Goal: Transaction & Acquisition: Purchase product/service

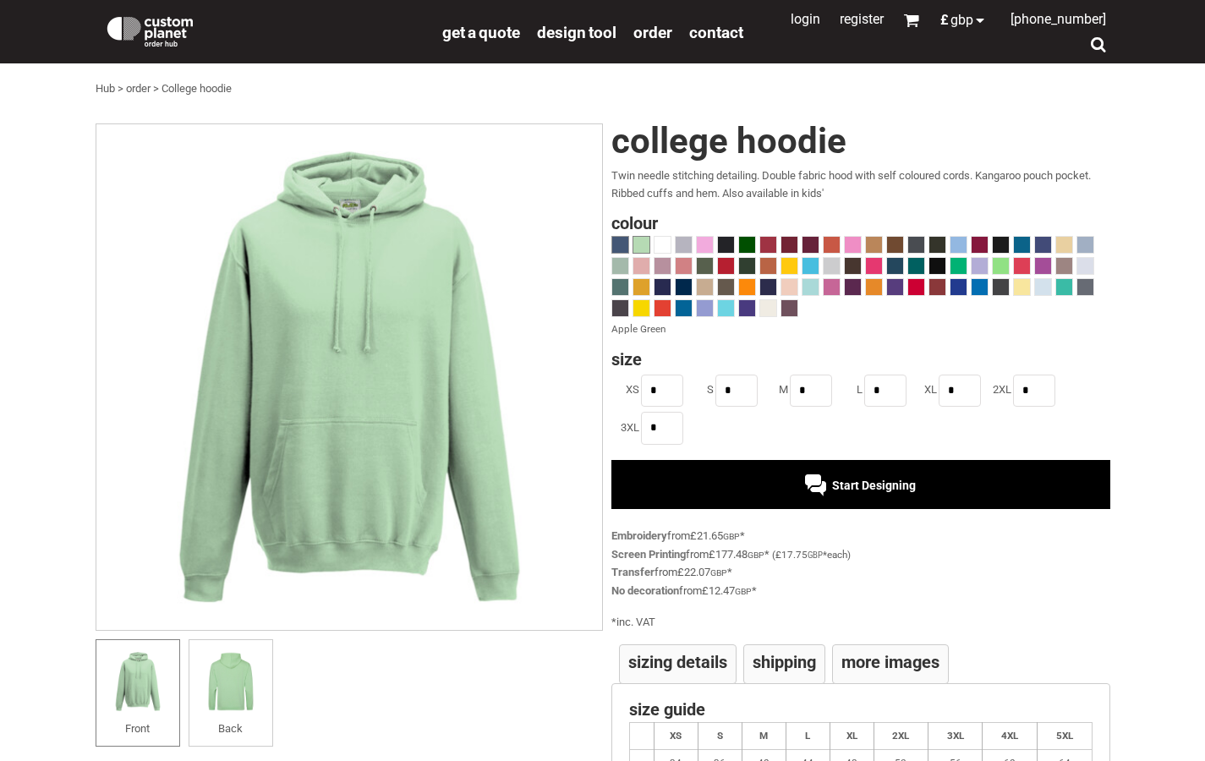
click at [623, 236] on div at bounding box center [621, 245] width 18 height 18
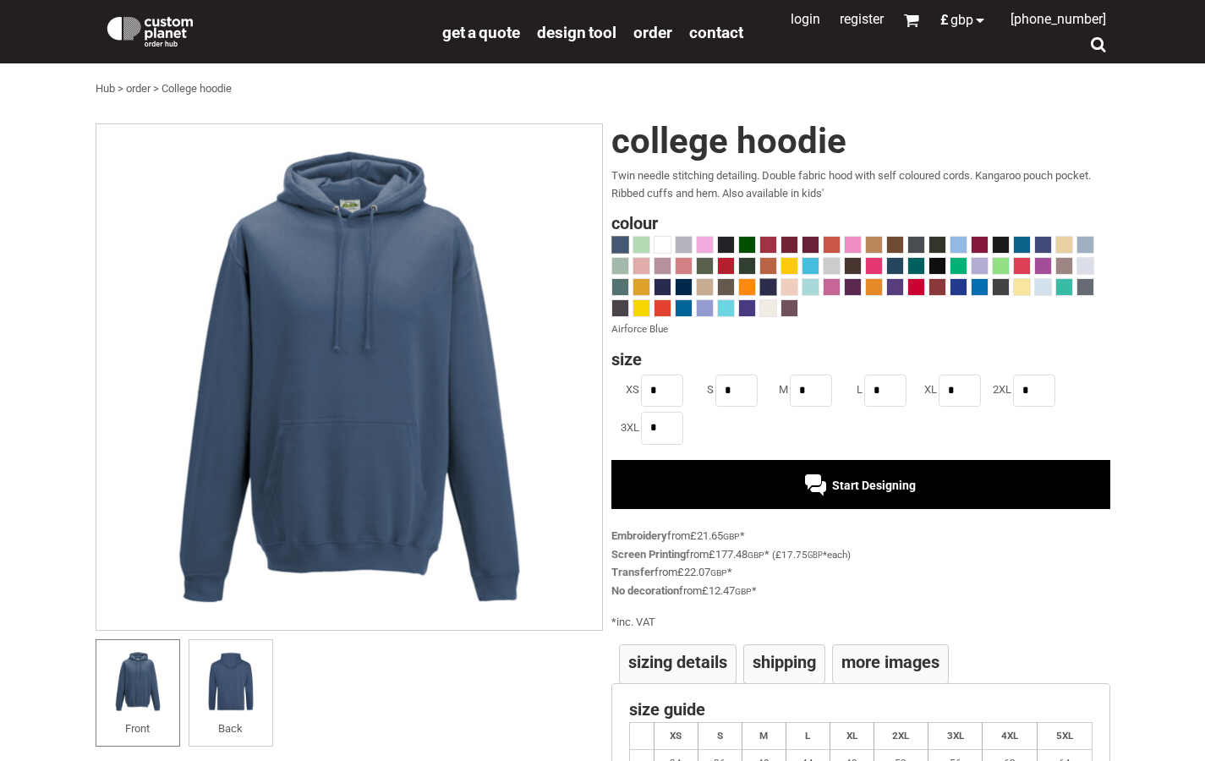
click at [764, 287] on span at bounding box center [768, 287] width 16 height 16
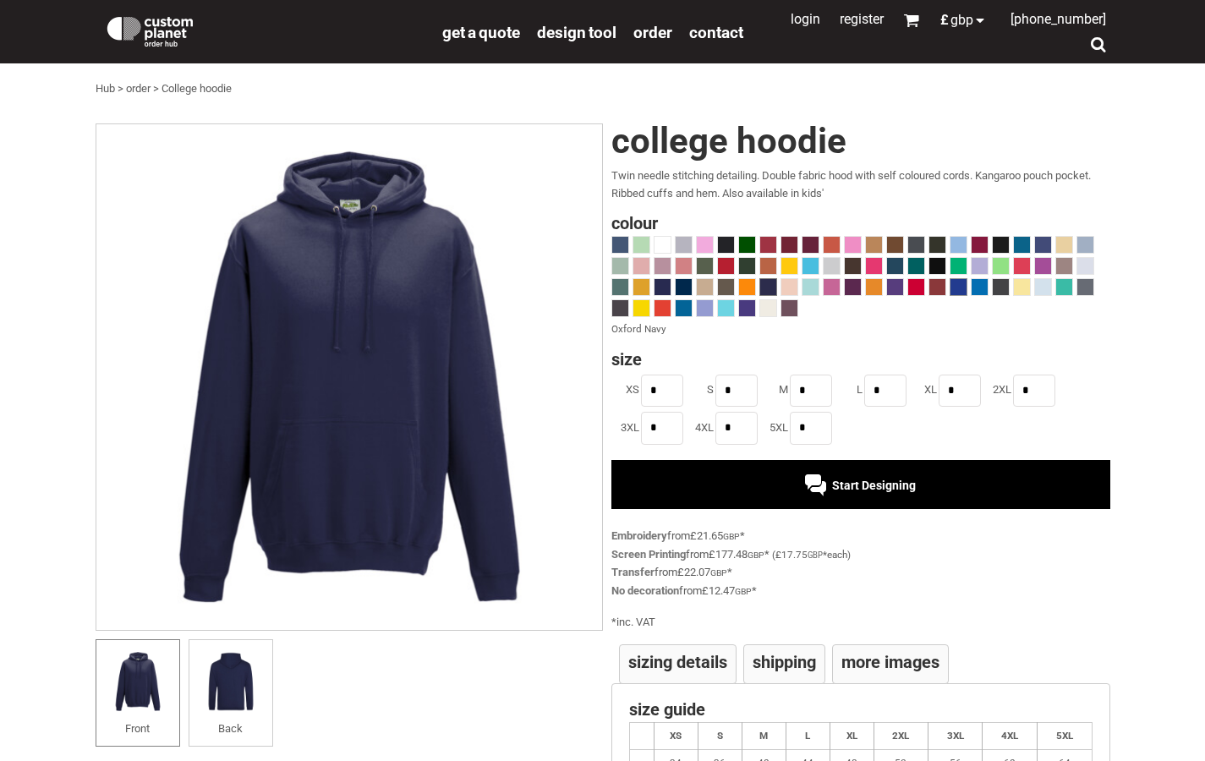
click at [957, 286] on span at bounding box center [959, 287] width 16 height 16
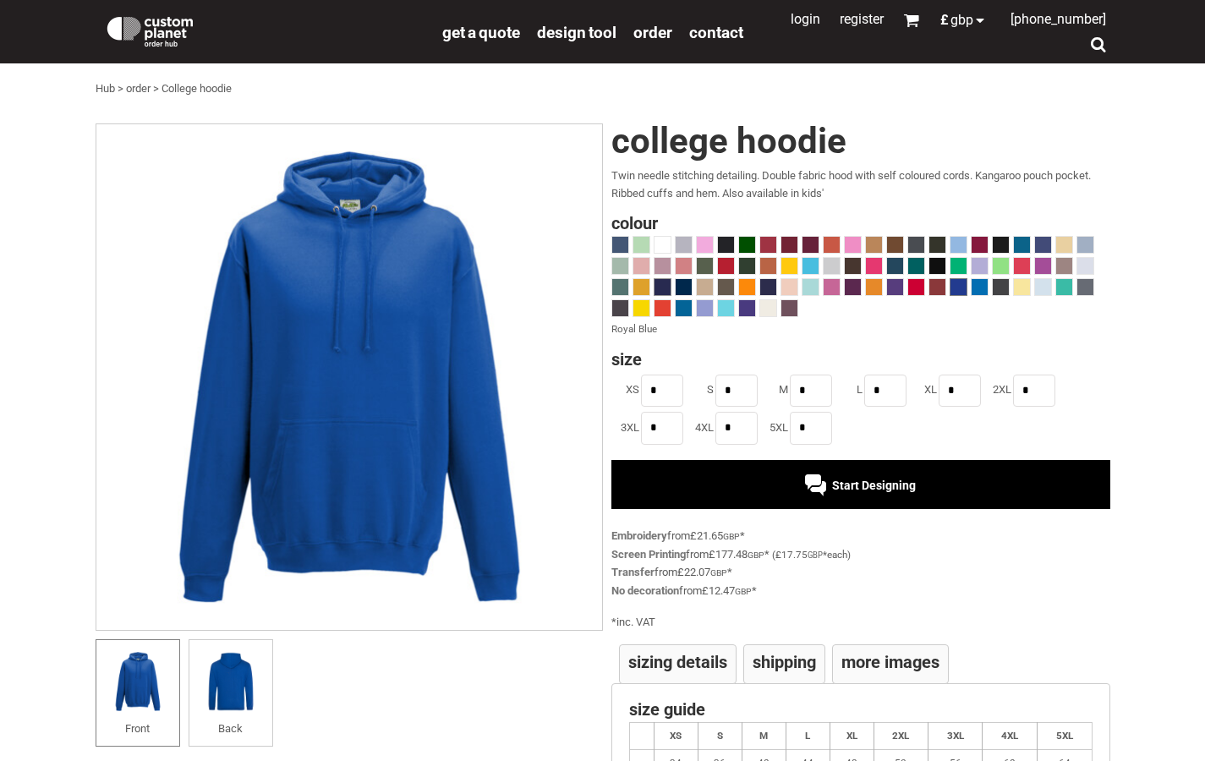
click at [667, 284] on span at bounding box center [663, 287] width 16 height 16
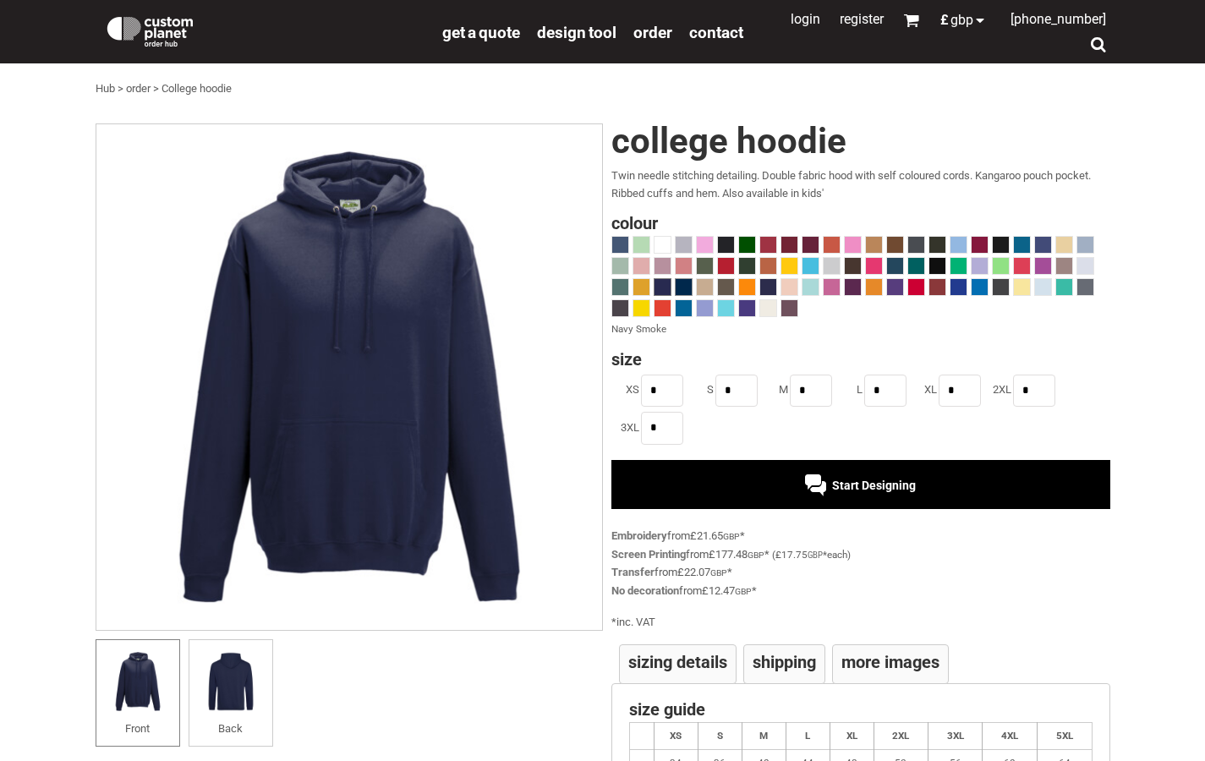
click at [685, 283] on span at bounding box center [684, 287] width 16 height 16
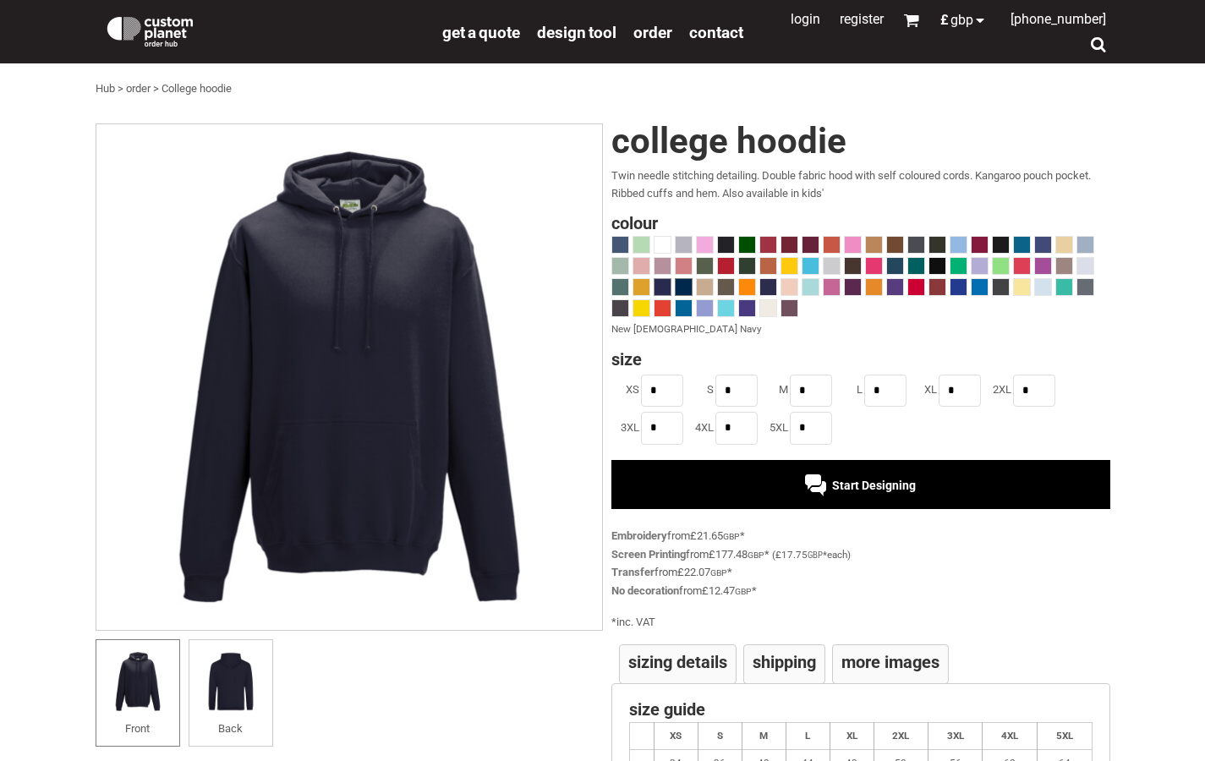
click at [666, 284] on span at bounding box center [663, 287] width 16 height 16
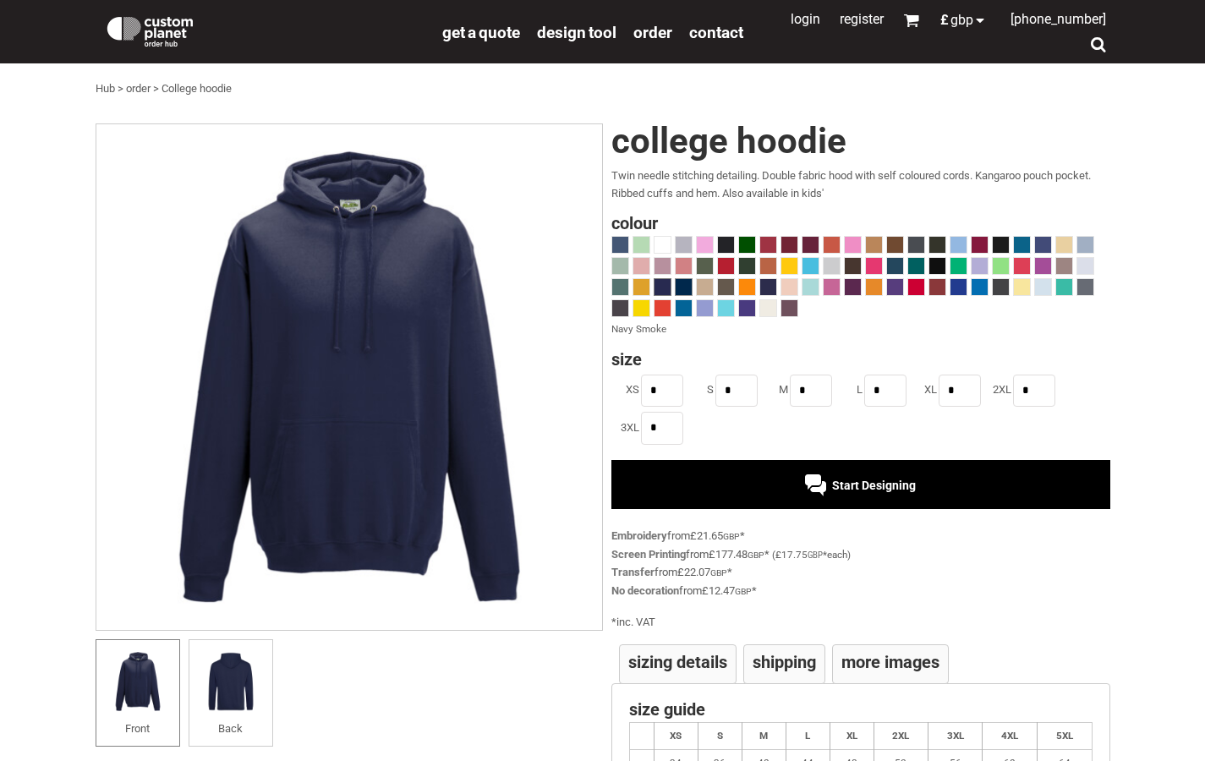
click at [687, 285] on span at bounding box center [684, 287] width 16 height 16
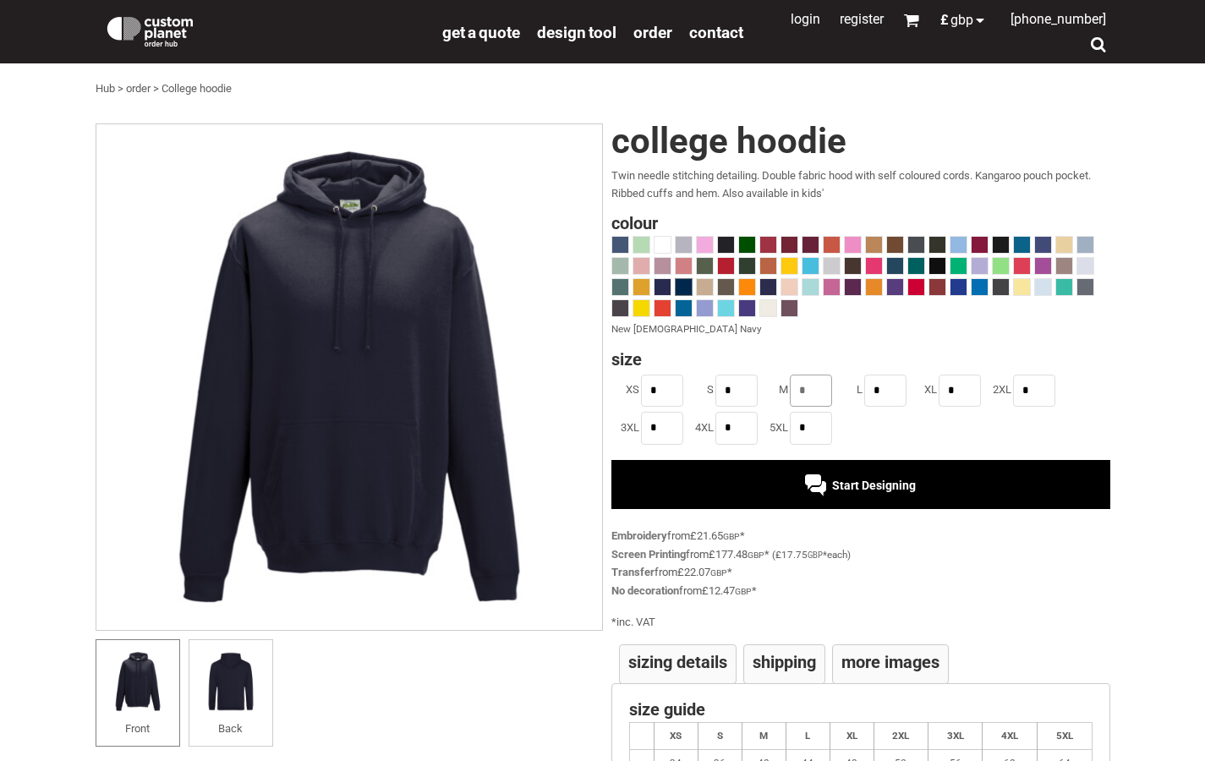
click at [811, 391] on input "*" at bounding box center [811, 391] width 42 height 32
type input "*"
click at [837, 339] on div "College hoodie Twin needle stitching detailing. Double fabric hood with self co…" at bounding box center [857, 465] width 508 height 684
click at [660, 283] on span at bounding box center [663, 287] width 16 height 16
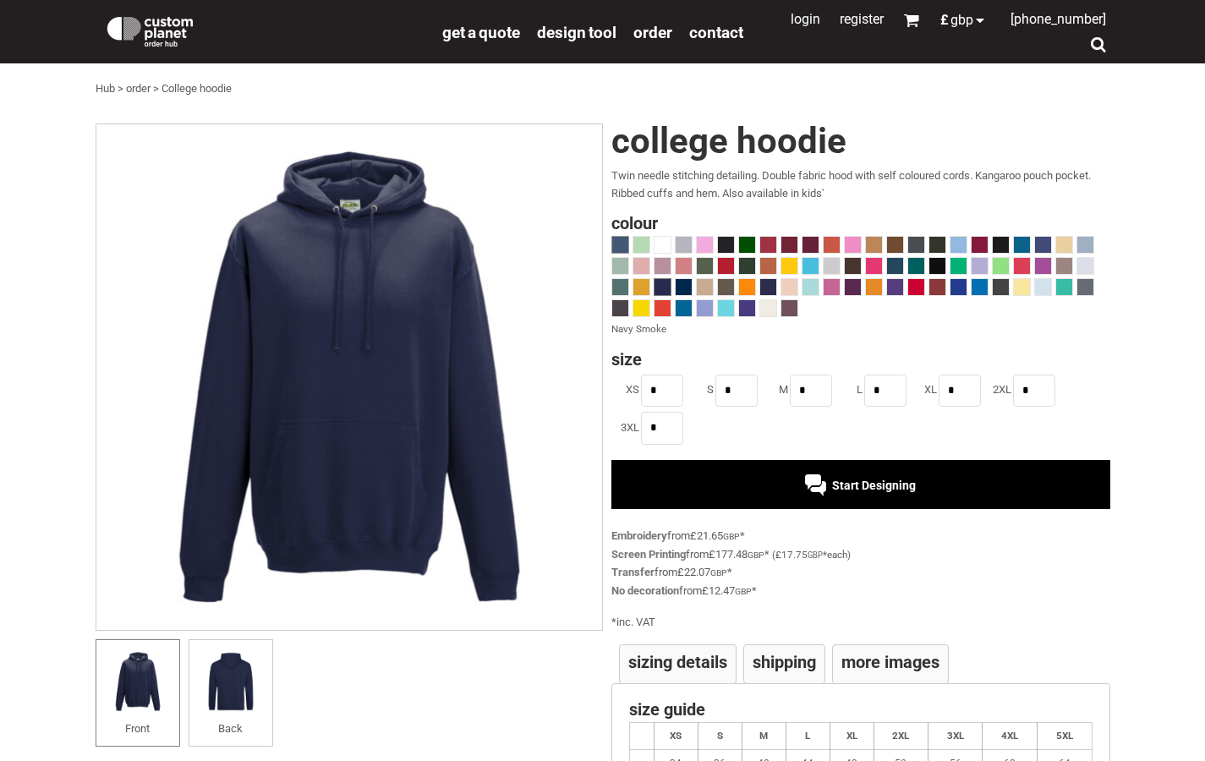
click at [623, 242] on span at bounding box center [620, 245] width 16 height 16
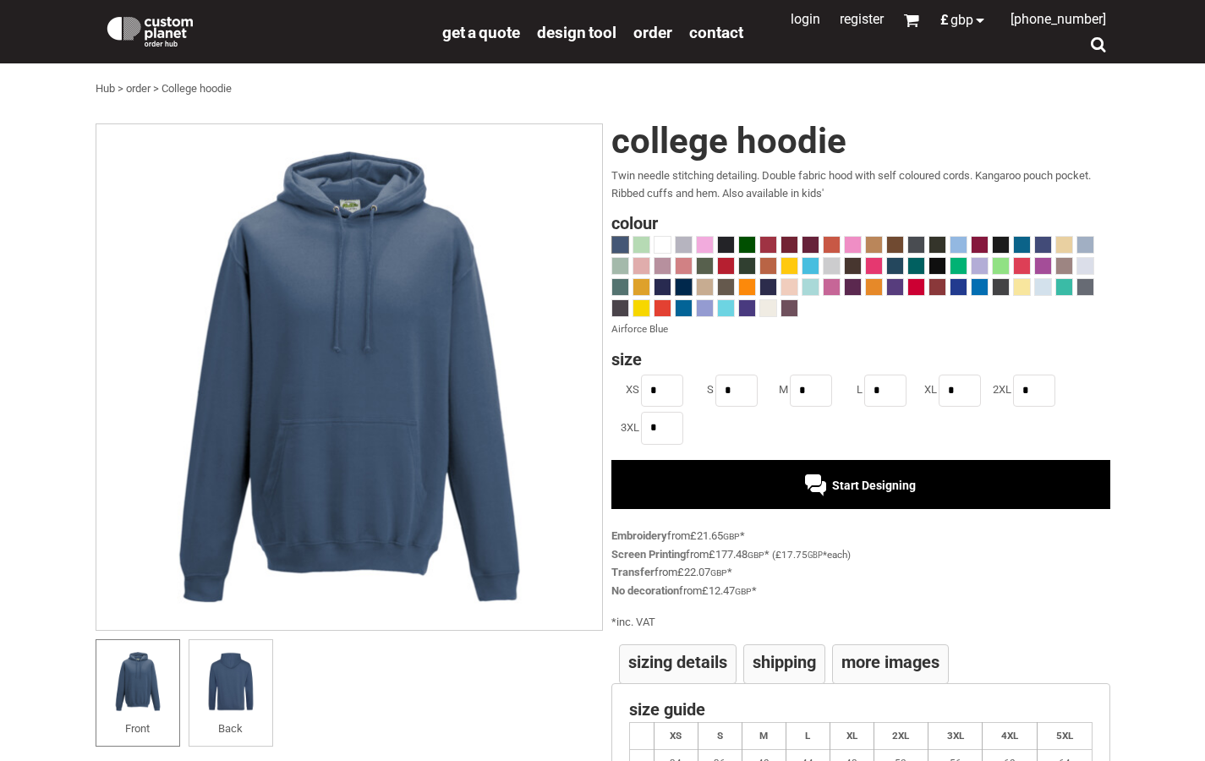
click at [682, 279] on span at bounding box center [684, 287] width 16 height 16
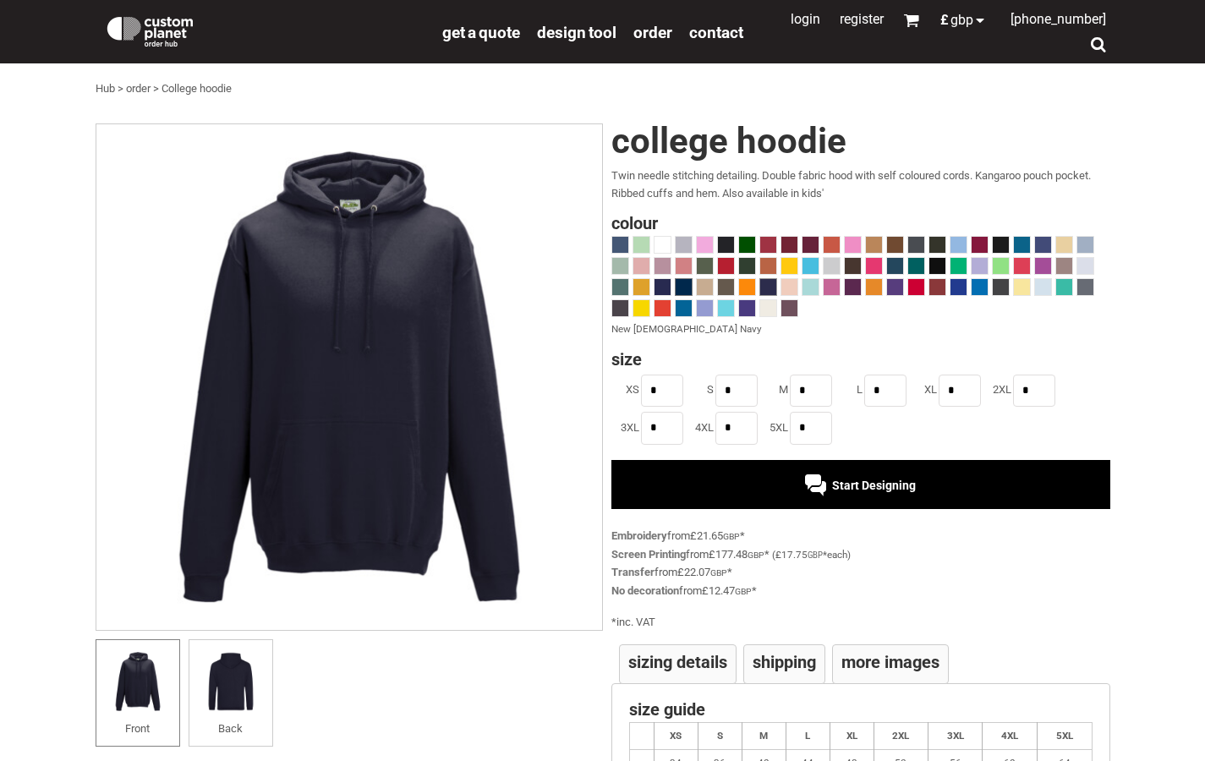
click at [771, 285] on span at bounding box center [768, 287] width 16 height 16
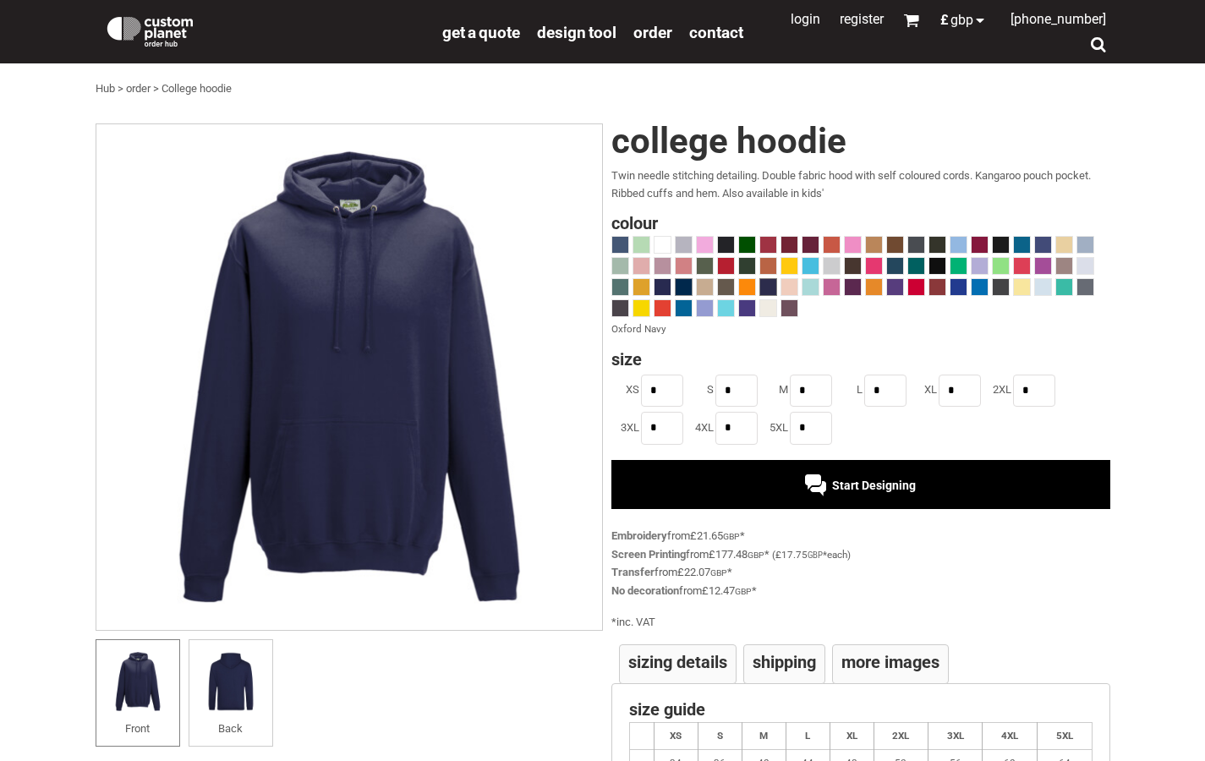
click at [691, 285] on span at bounding box center [684, 287] width 16 height 16
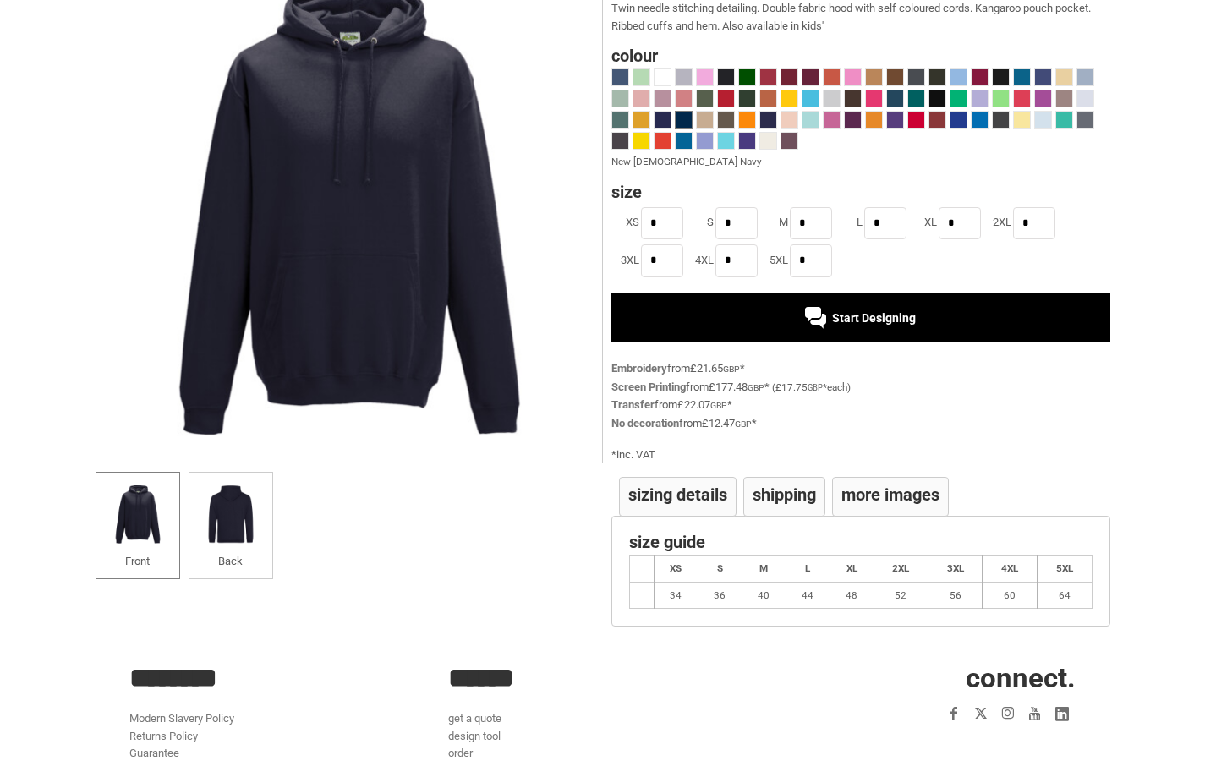
scroll to position [232, 0]
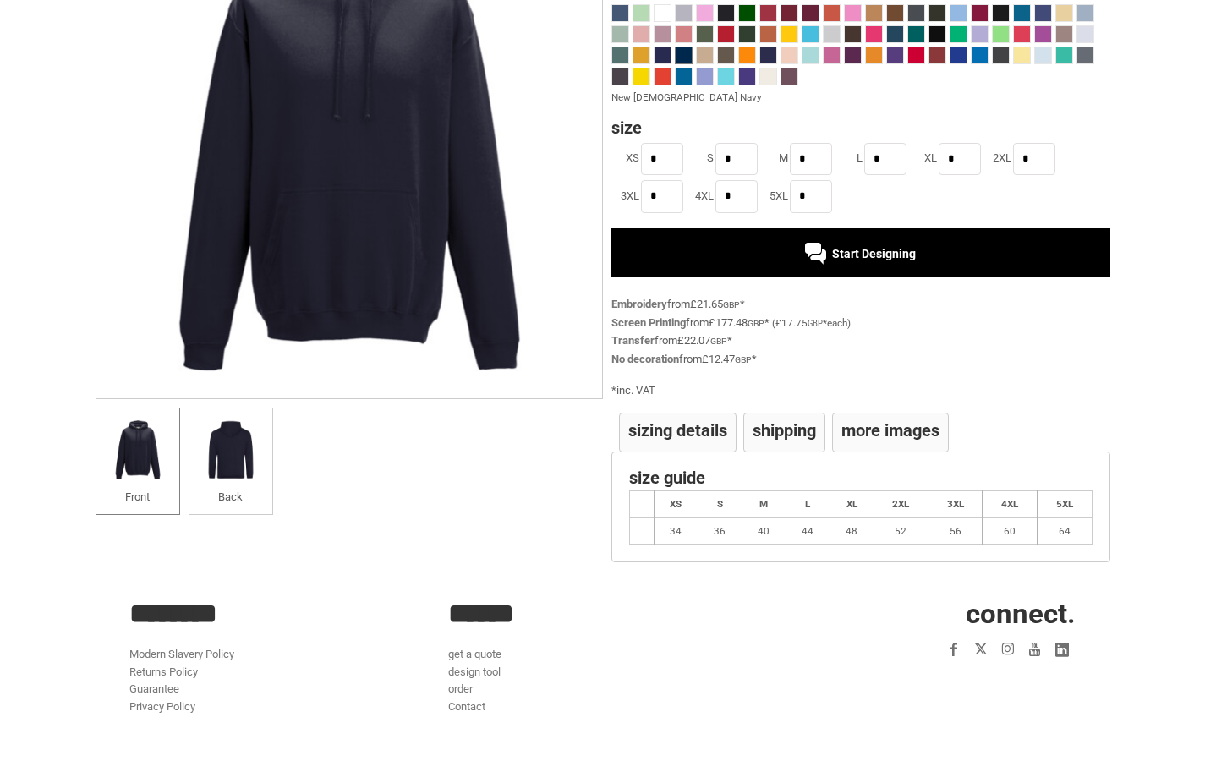
click at [784, 422] on h4 "Shipping" at bounding box center [784, 430] width 63 height 17
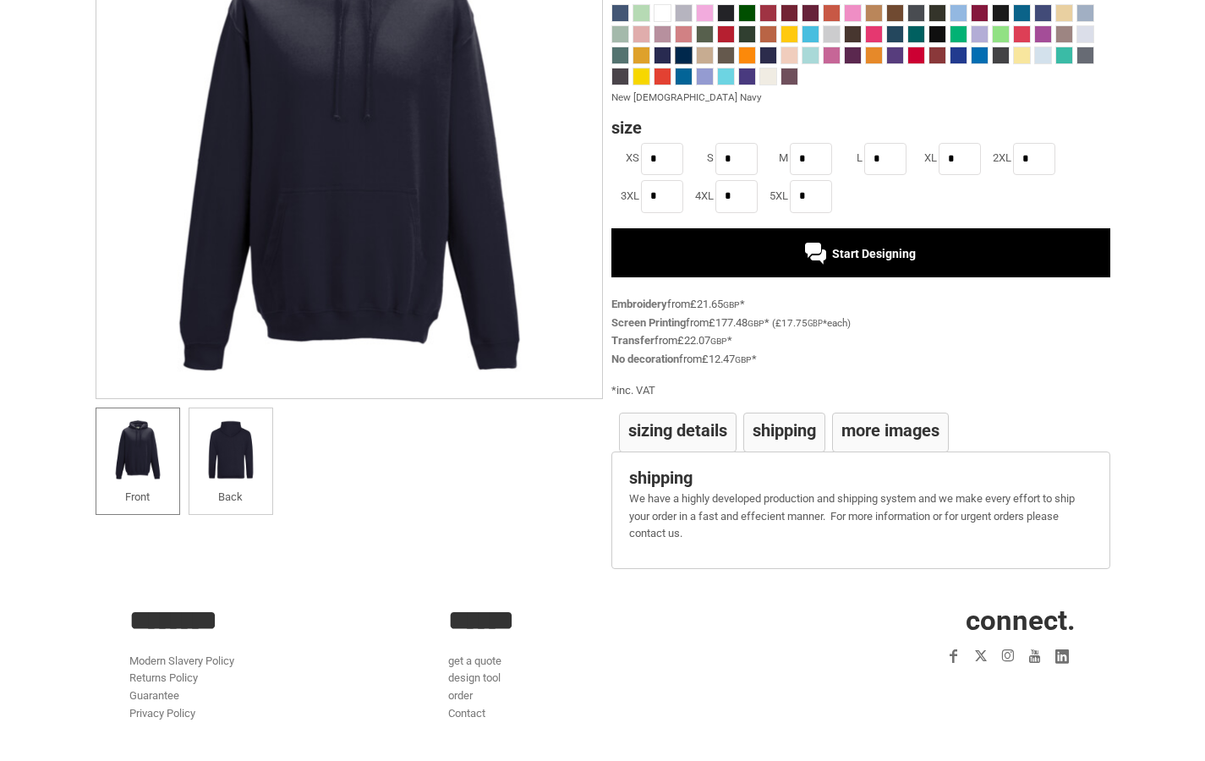
click at [704, 422] on h4 "Sizing Details" at bounding box center [677, 430] width 99 height 17
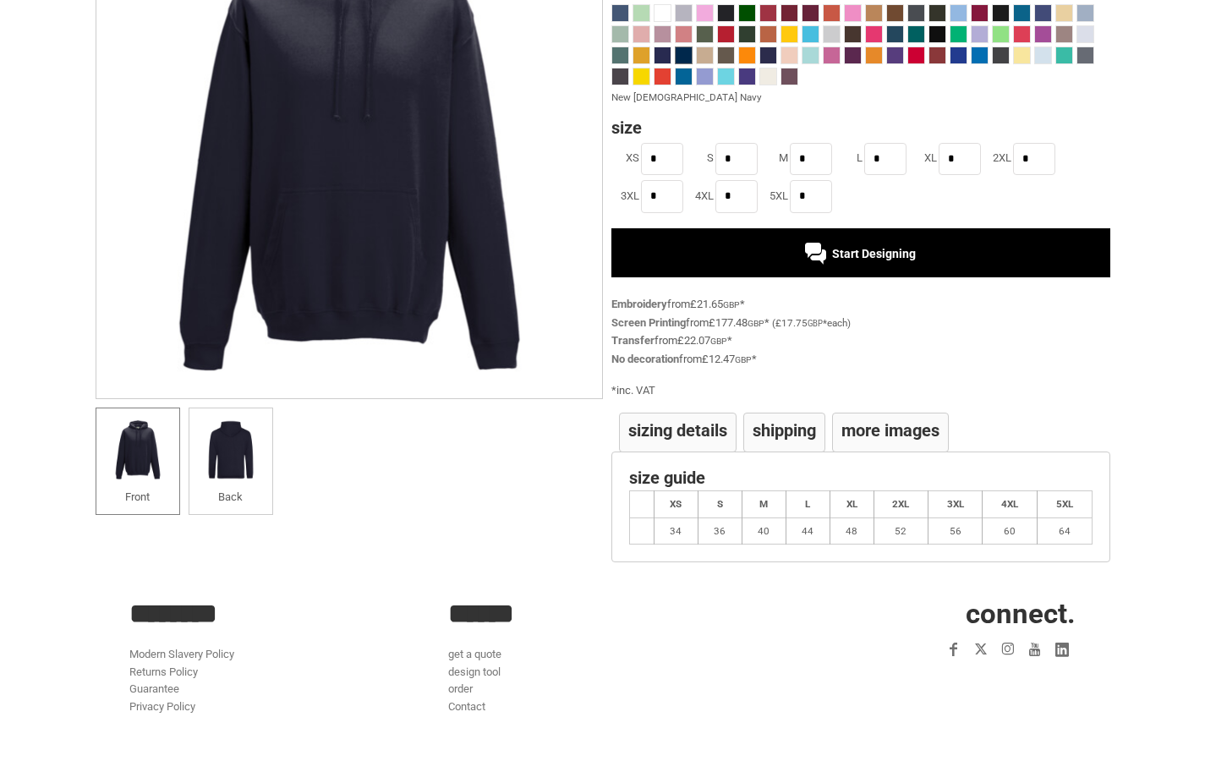
click at [859, 422] on h4 "More Images" at bounding box center [891, 430] width 98 height 17
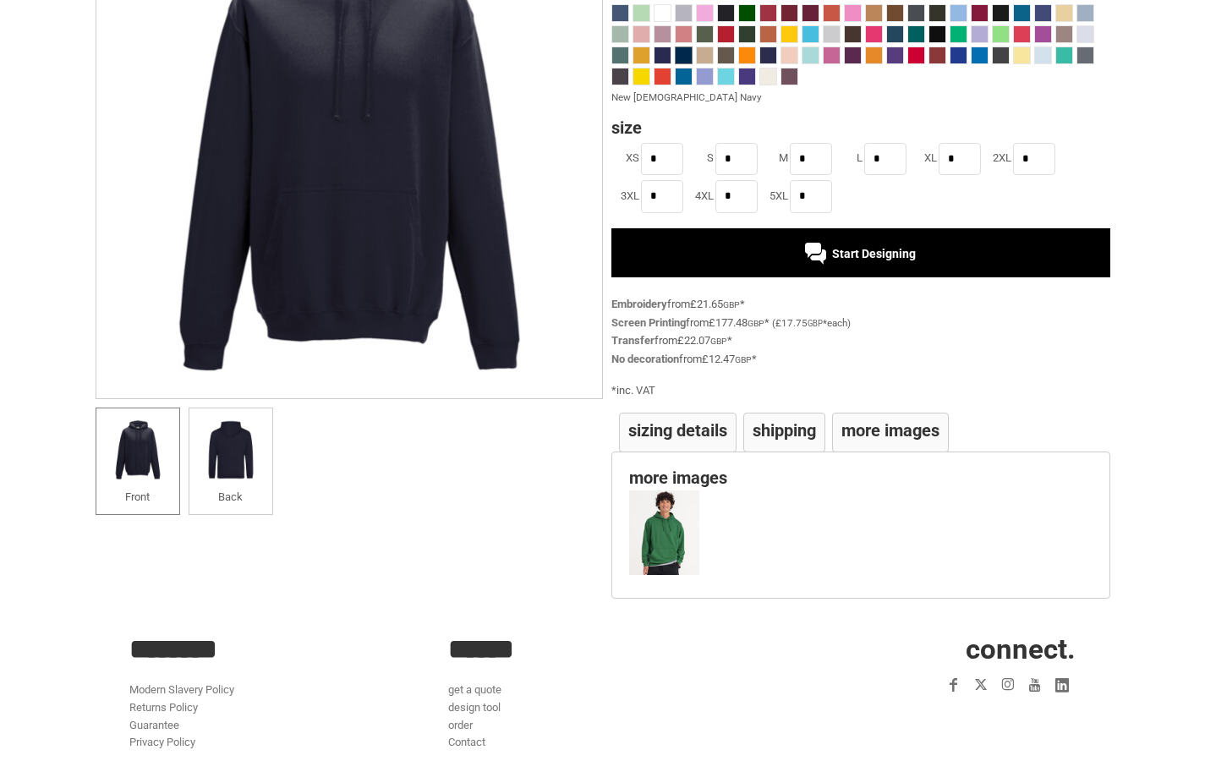
click at [712, 413] on li "Sizing Details" at bounding box center [678, 433] width 118 height 40
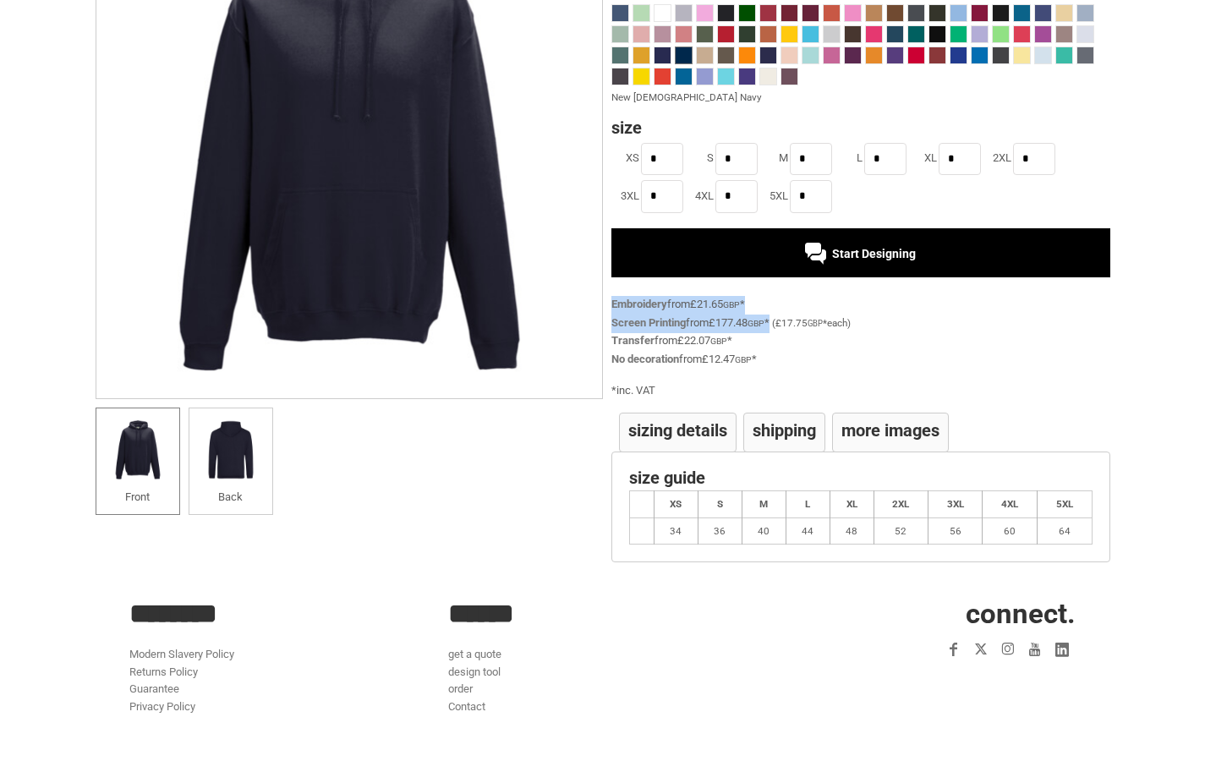
drag, startPoint x: 781, startPoint y: 321, endPoint x: 616, endPoint y: 293, distance: 167.3
click at [617, 296] on div "Embroidery from £21.65 GBP * Screen Printing from £177.48 GBP * ( £17.75 GBP * …" at bounding box center [861, 333] width 499 height 74
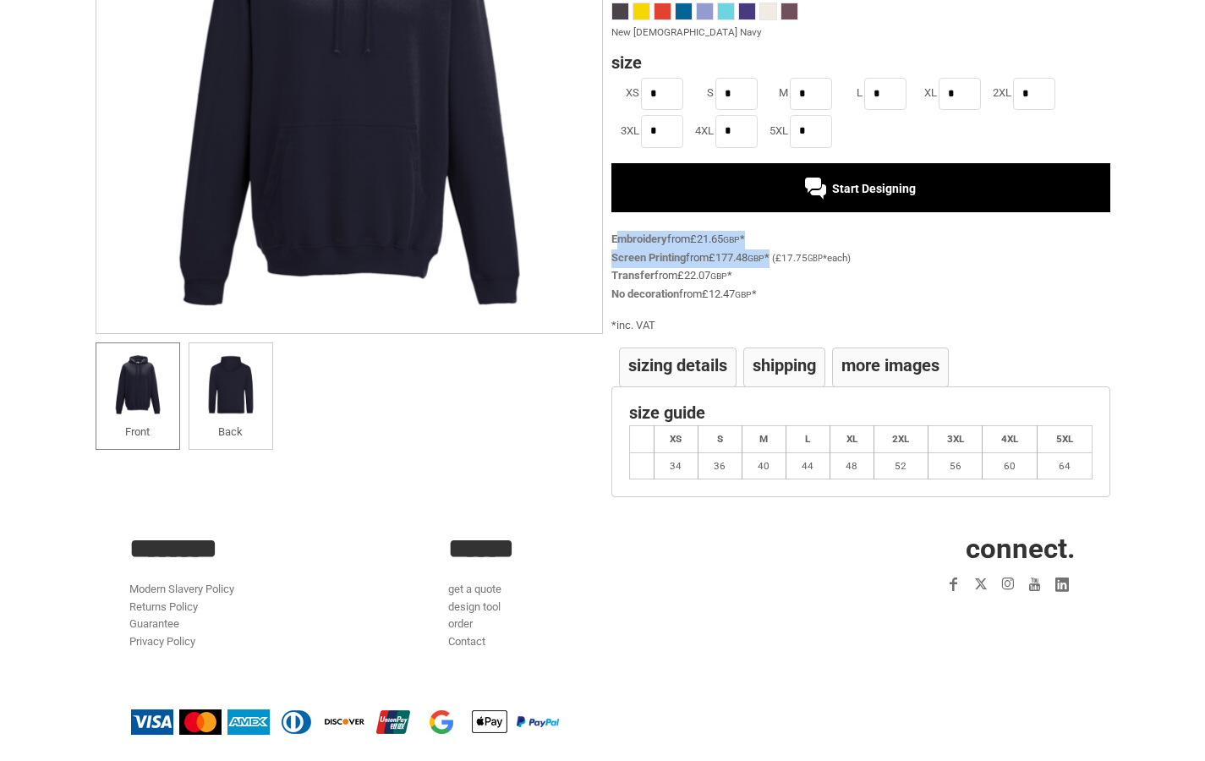
scroll to position [295, 0]
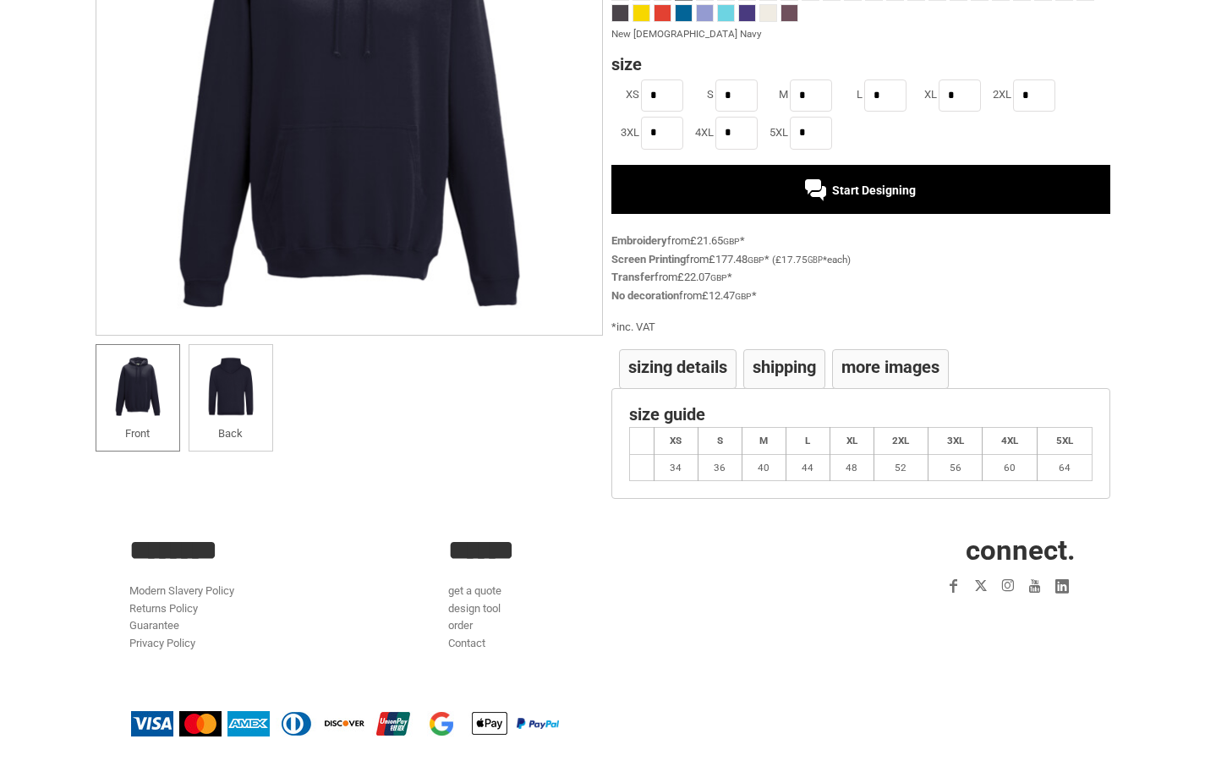
click at [835, 192] on span "Start Designing" at bounding box center [874, 191] width 84 height 14
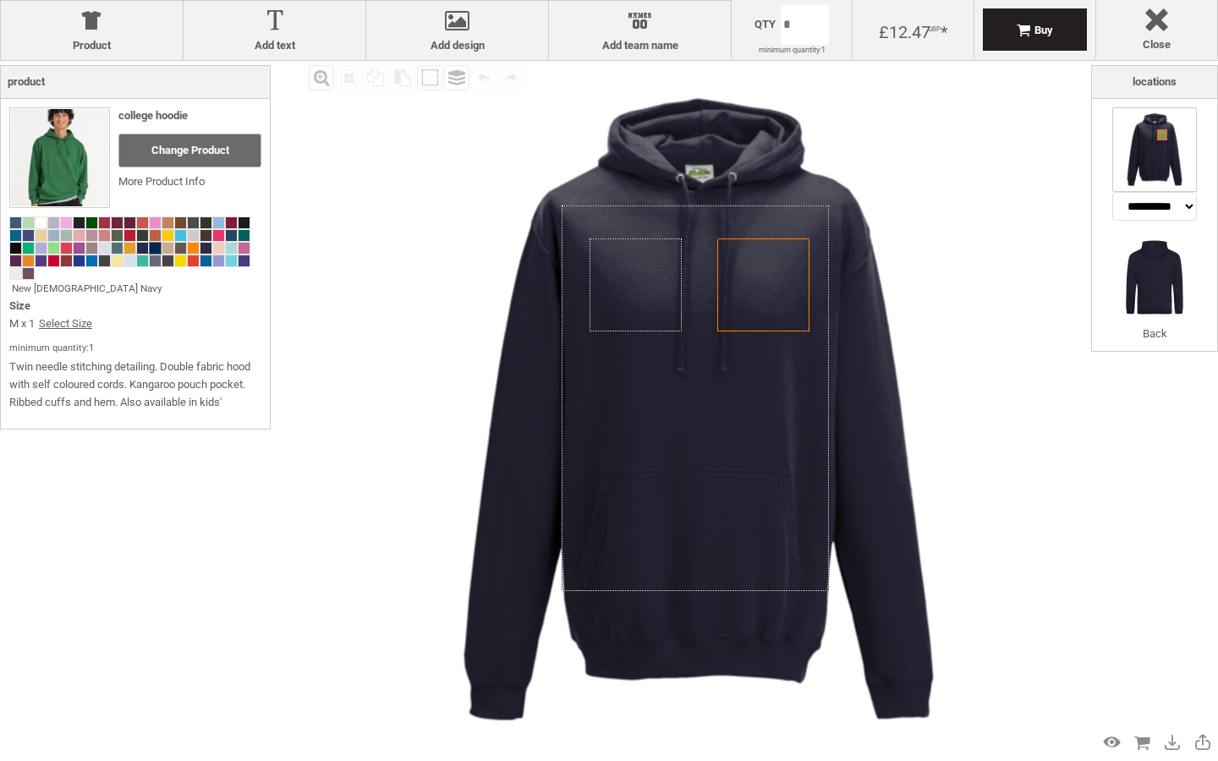
click at [768, 299] on icon "Created with [PERSON_NAME] 2.1.2" at bounding box center [763, 285] width 92 height 92
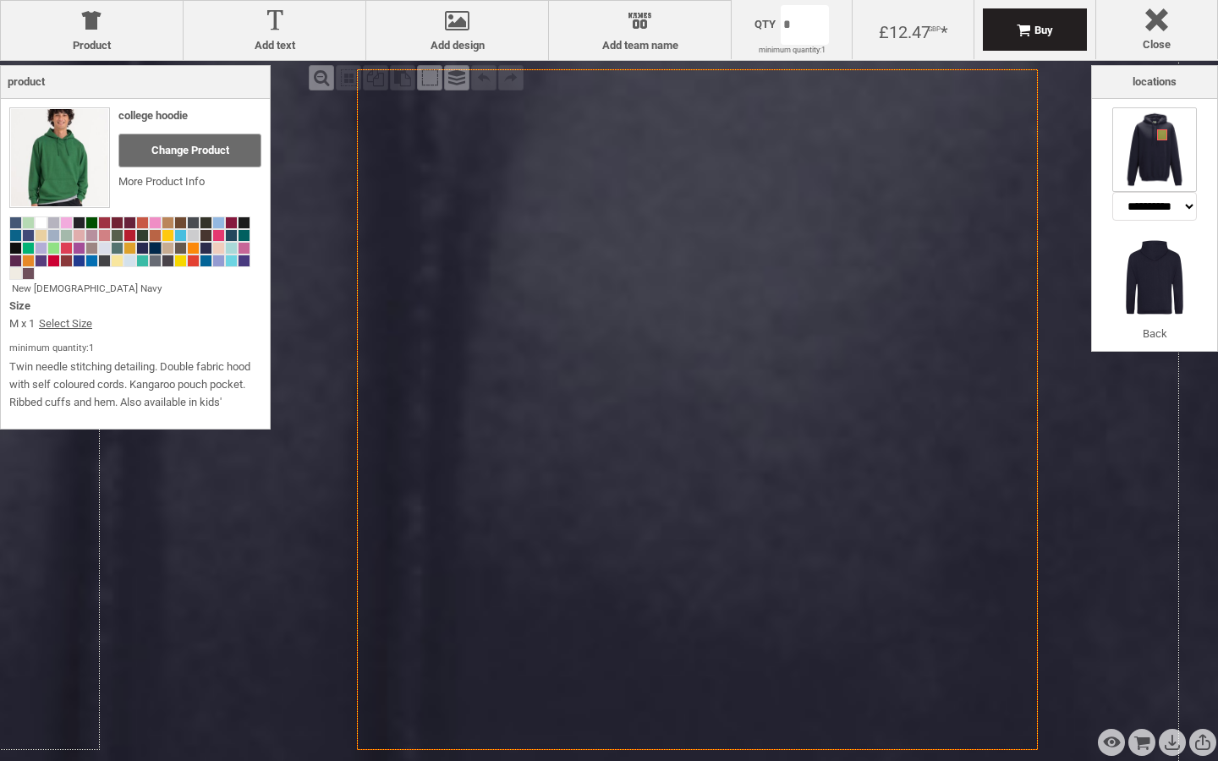
click at [757, 305] on icon "Created with [PERSON_NAME] 2.1.2" at bounding box center [697, 409] width 681 height 681
click at [779, 324] on icon "Created with [PERSON_NAME] 2.1.2" at bounding box center [697, 409] width 681 height 681
click at [463, 31] on div at bounding box center [457, 24] width 165 height 30
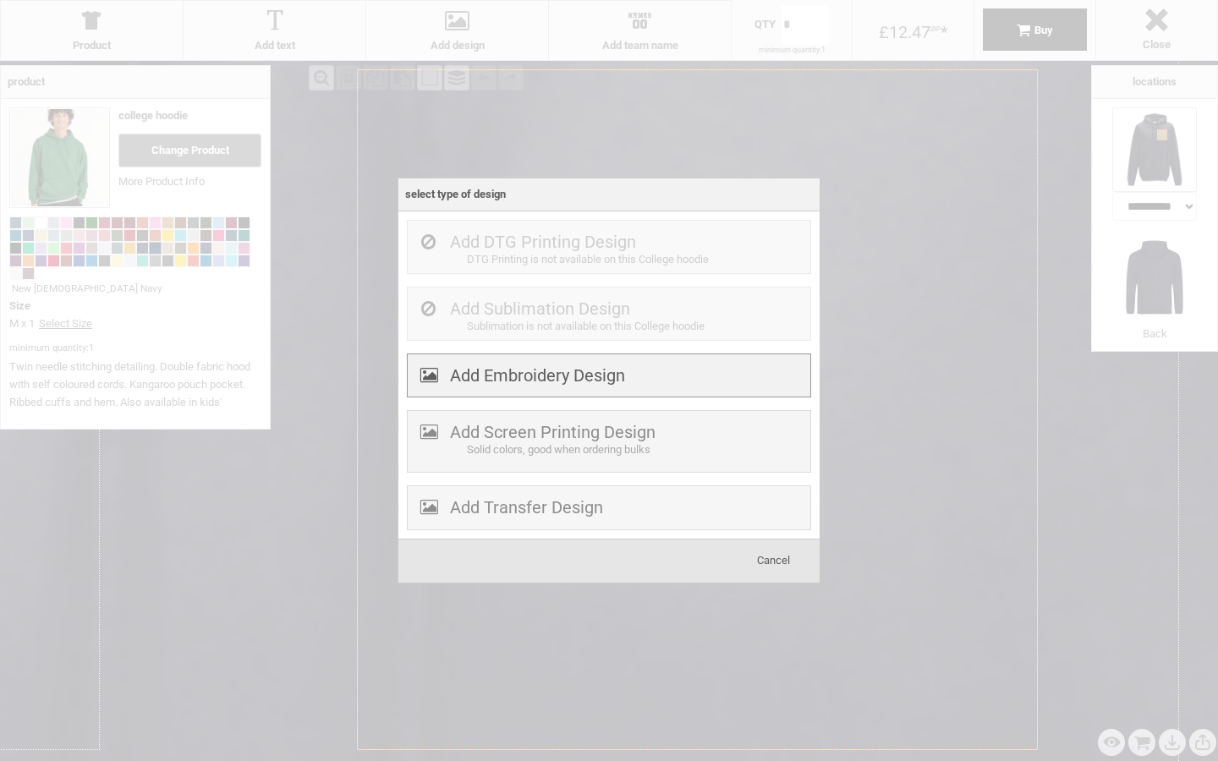
click at [581, 372] on label "Add Embroidery Design" at bounding box center [537, 375] width 175 height 20
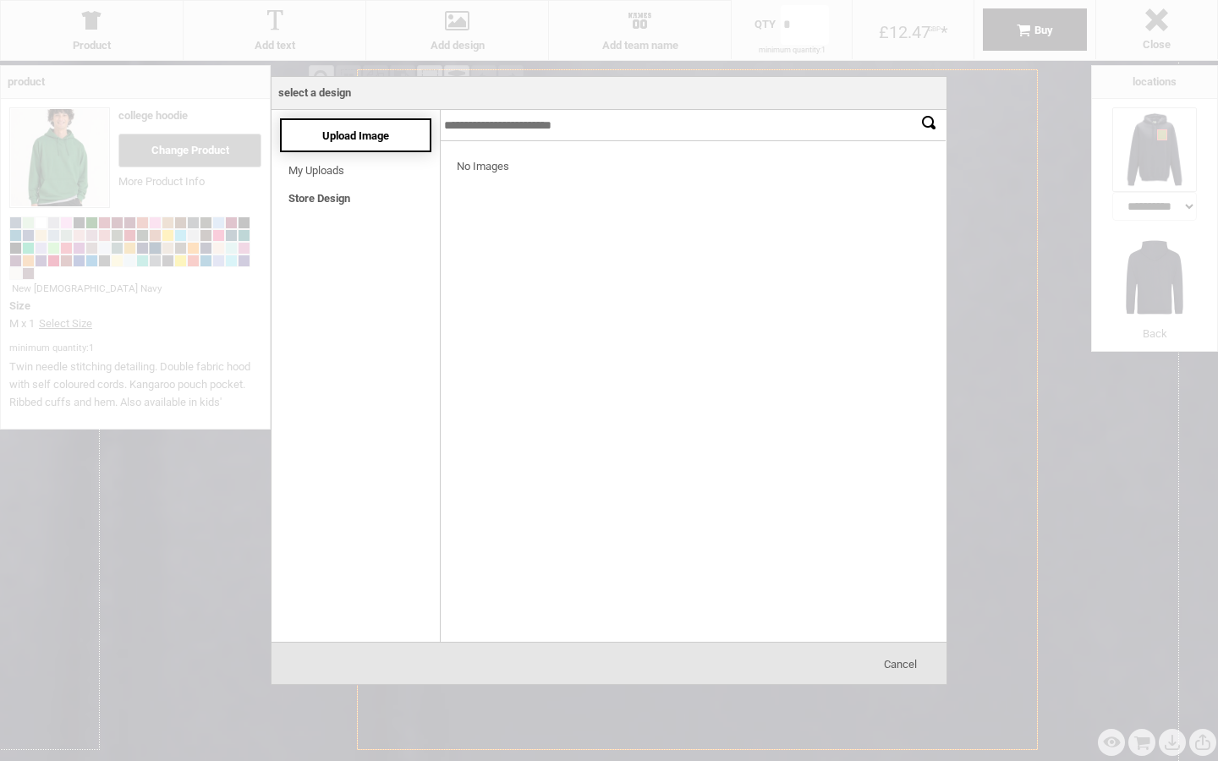
click at [376, 135] on span "Upload Image" at bounding box center [355, 135] width 67 height 13
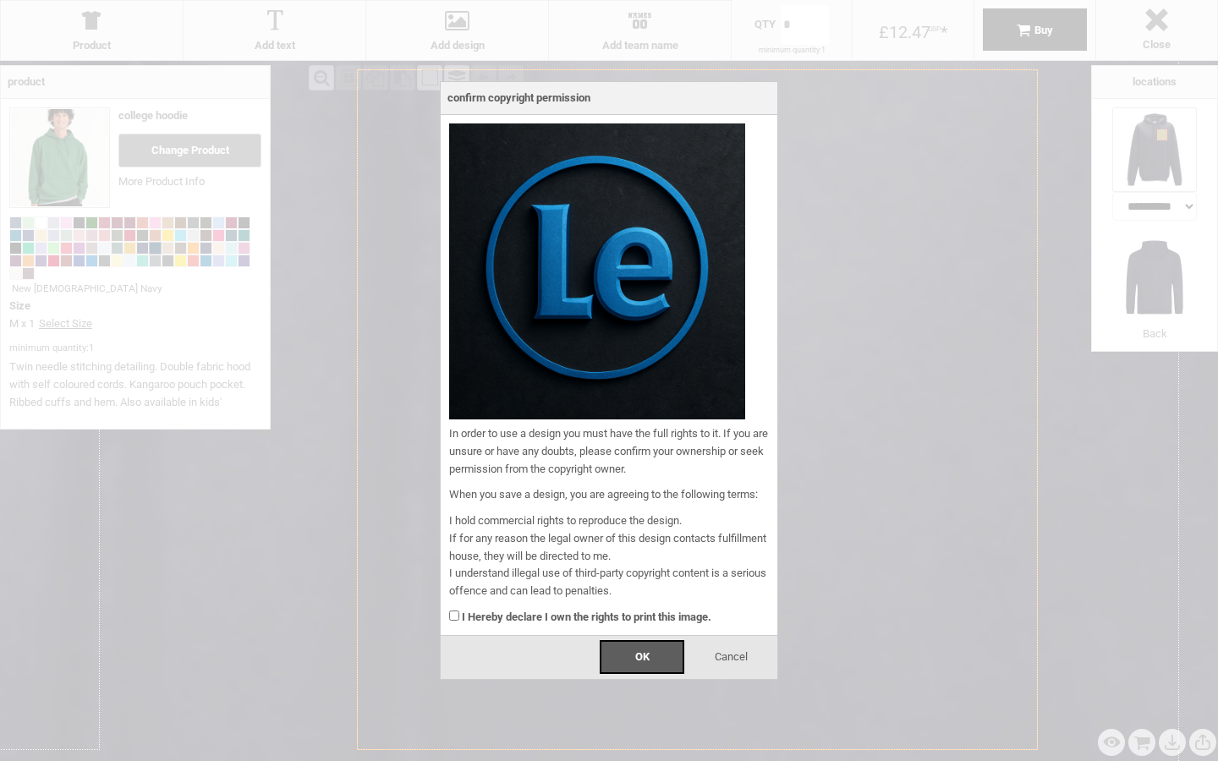
click at [579, 617] on strong "I Hereby declare I own the rights to print this image." at bounding box center [587, 617] width 250 height 13
click at [619, 656] on div "OK" at bounding box center [642, 657] width 85 height 34
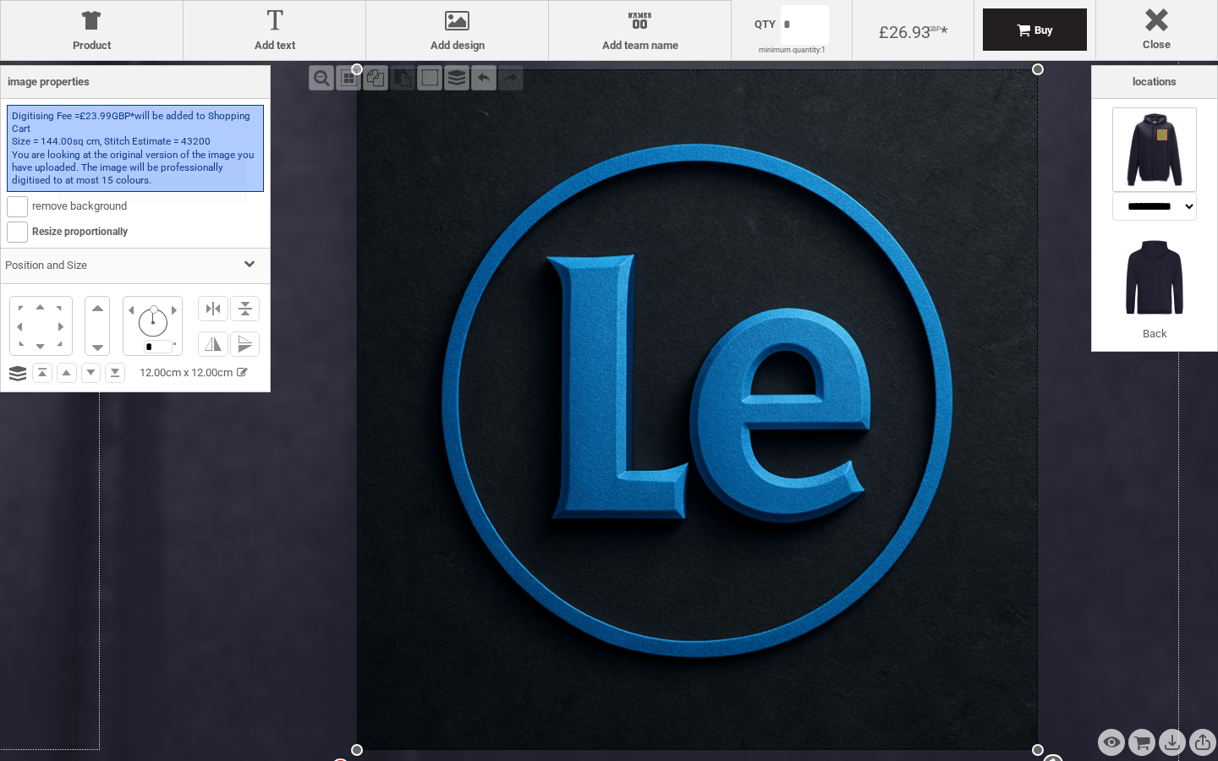
click at [85, 206] on label "remove background" at bounding box center [67, 206] width 120 height 13
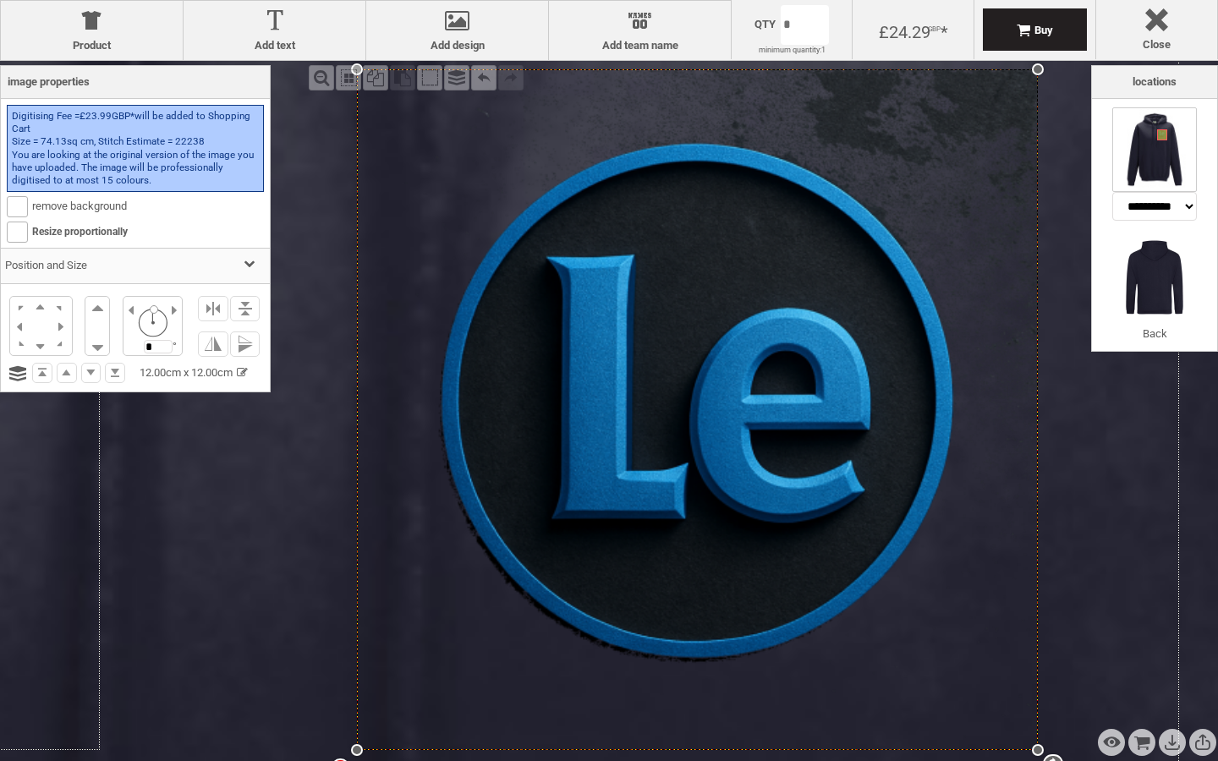
click at [249, 263] on div at bounding box center [247, 266] width 15 height 15
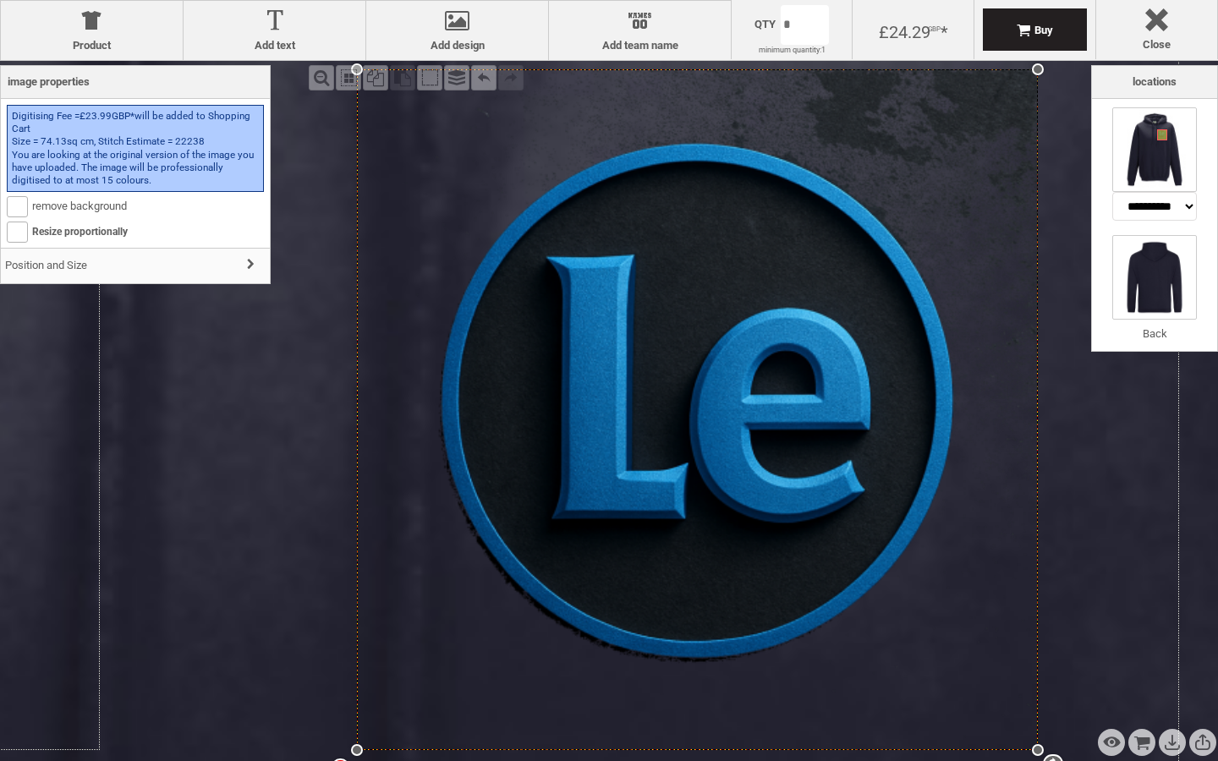
click at [1122, 258] on img at bounding box center [1154, 277] width 85 height 85
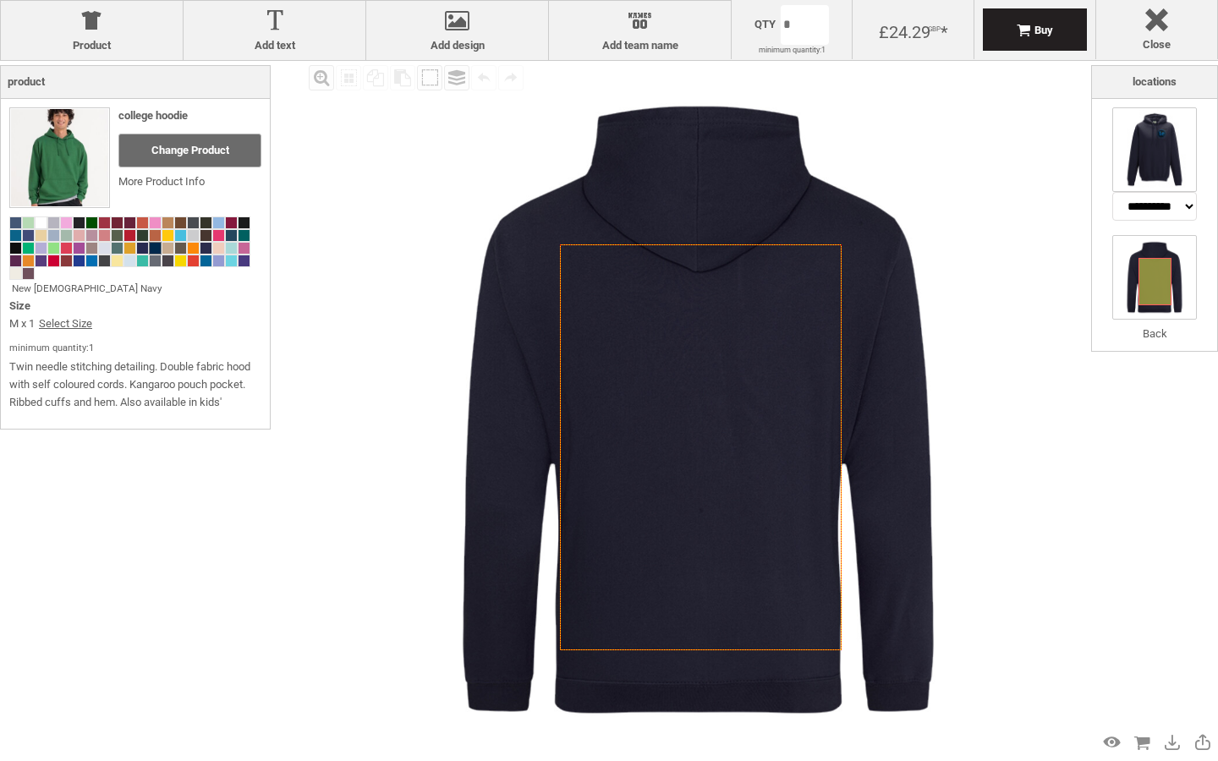
click at [1155, 162] on img at bounding box center [1154, 149] width 85 height 85
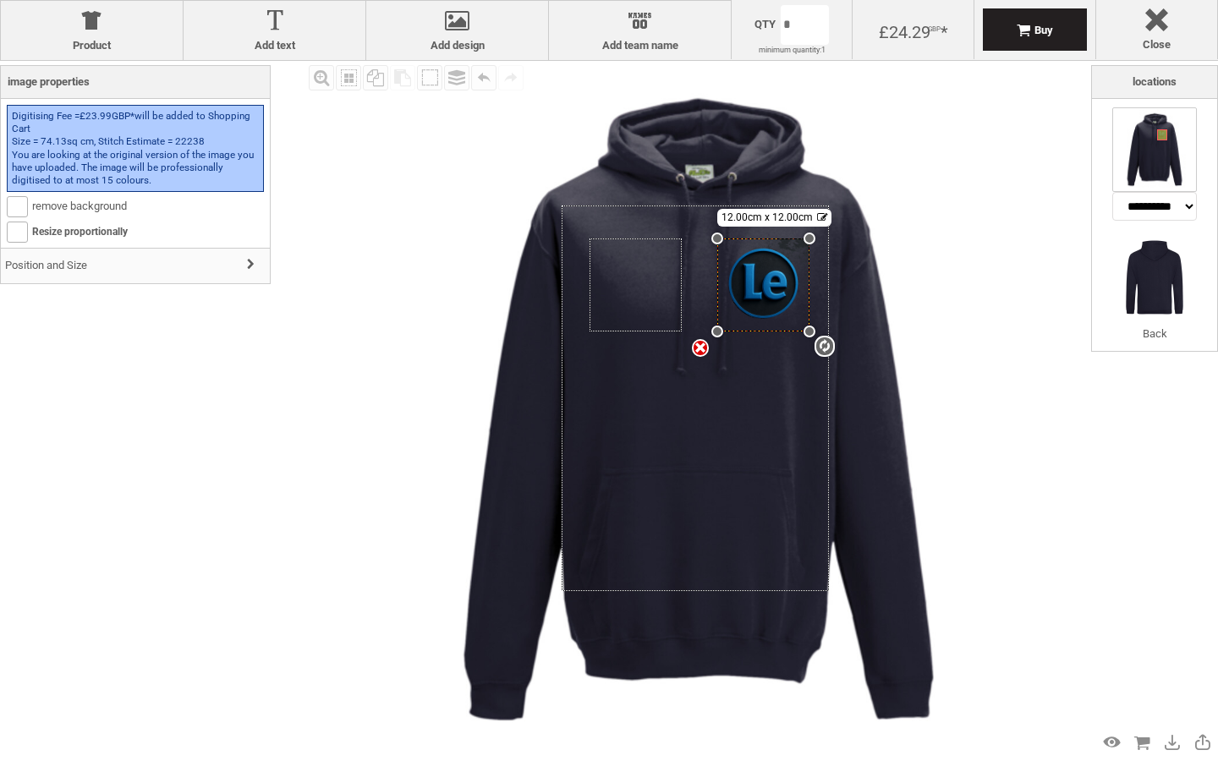
select select "*******"
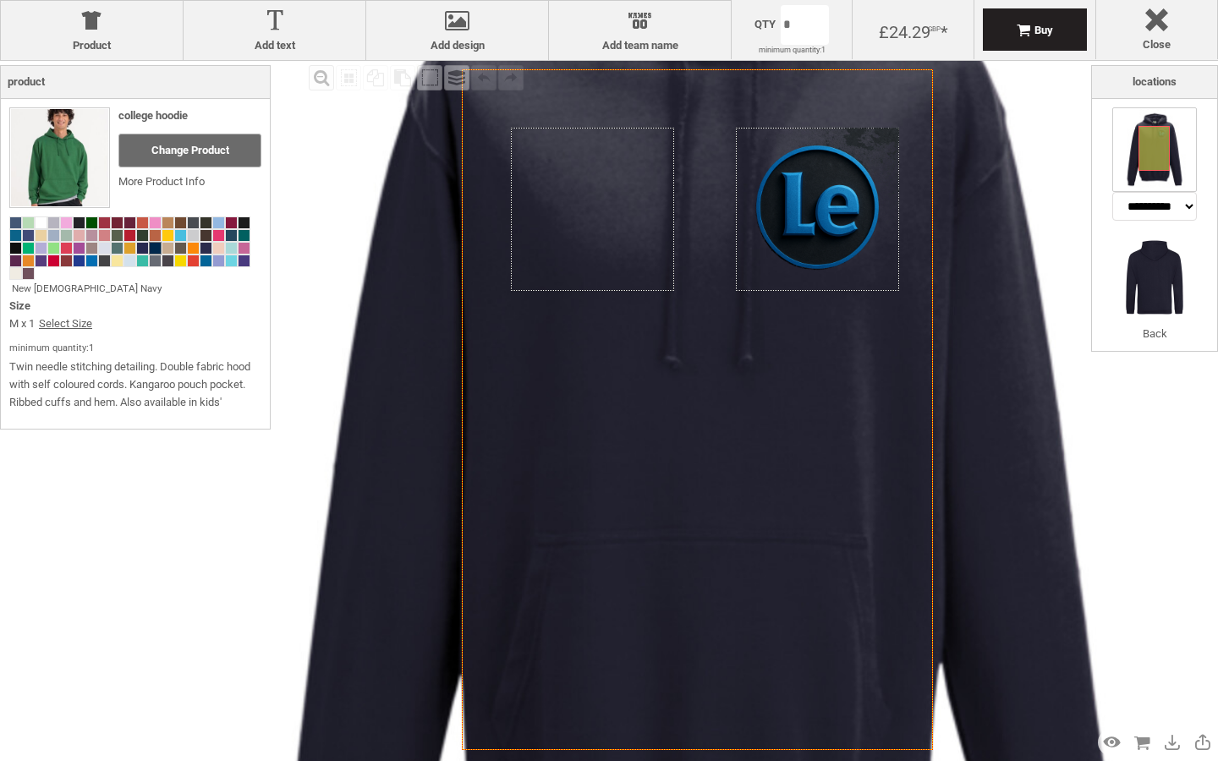
click at [776, 501] on icon "Created with [PERSON_NAME] 2.1.2" at bounding box center [697, 409] width 471 height 681
click at [1023, 503] on img at bounding box center [702, 430] width 1232 height 1232
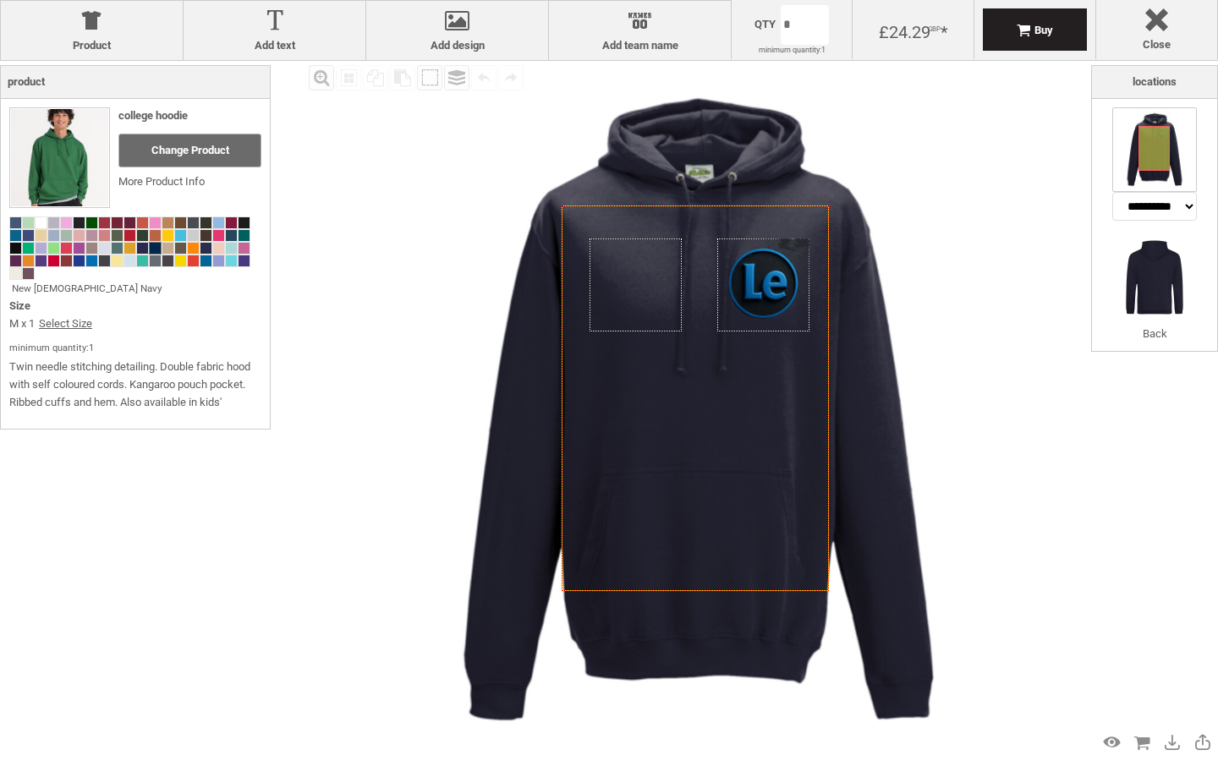
click at [894, 509] on img at bounding box center [698, 410] width 698 height 698
click at [195, 181] on link "More Product Info" at bounding box center [161, 181] width 86 height 13
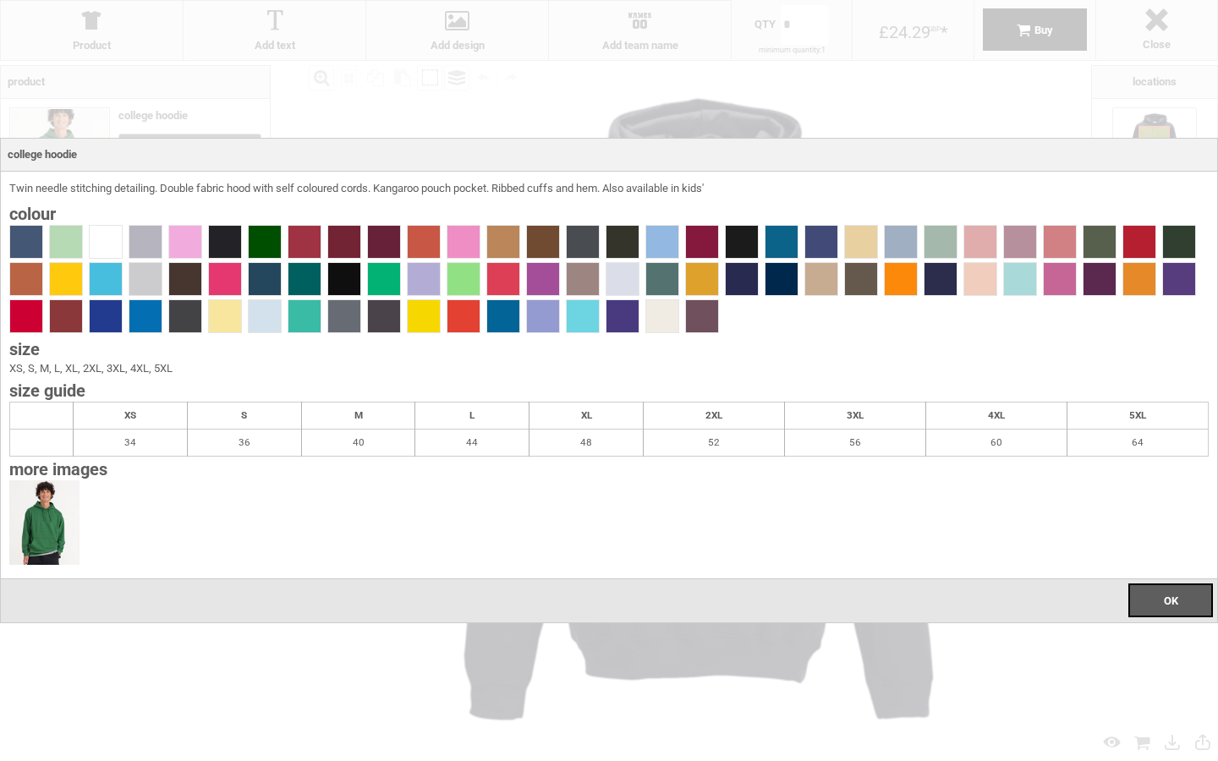
click at [312, 130] on div at bounding box center [609, 380] width 1218 height 761
click at [1173, 608] on div "OK" at bounding box center [1170, 601] width 85 height 34
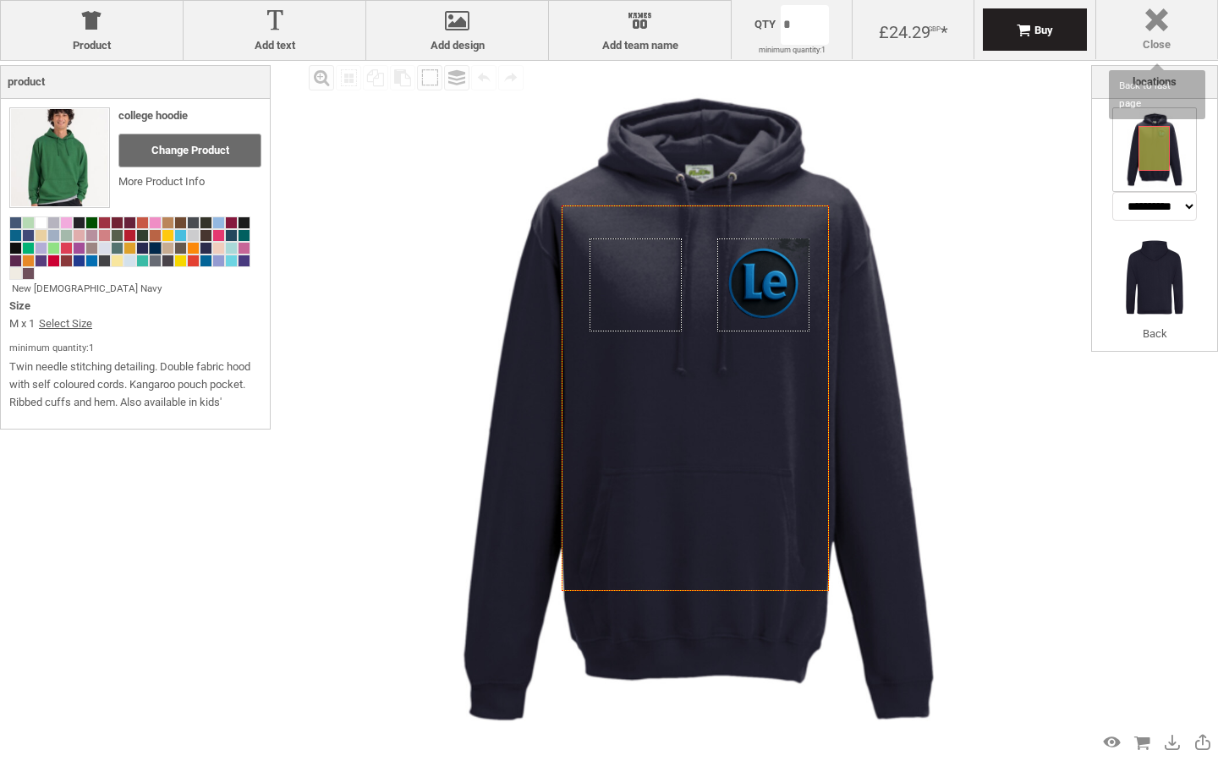
click at [1157, 26] on div at bounding box center [1157, 23] width 104 height 30
